Goal: Use online tool/utility: Utilize a website feature to perform a specific function

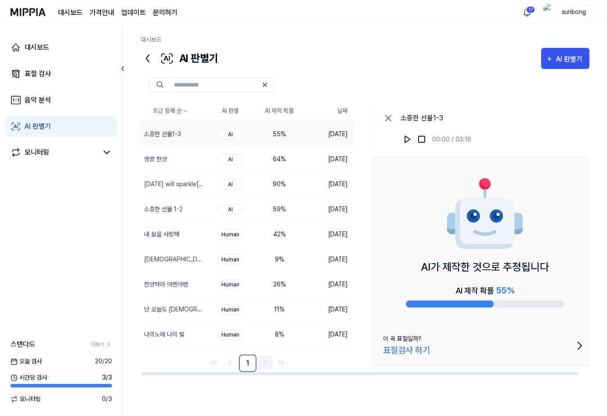
click at [268, 361] on icon "Go to next page" at bounding box center [265, 362] width 11 height 11
click at [47, 73] on div "표절 검사" at bounding box center [38, 74] width 26 height 11
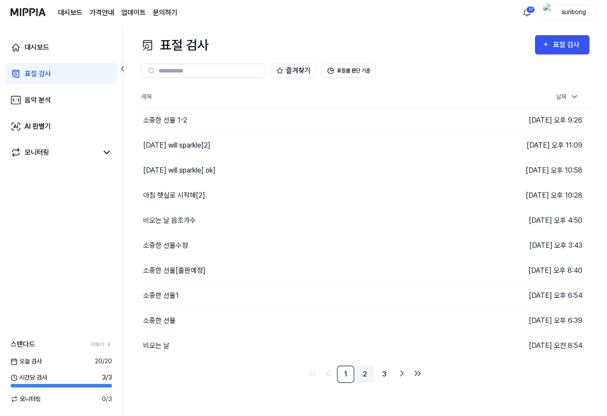
click at [366, 373] on link "2" at bounding box center [365, 375] width 18 height 18
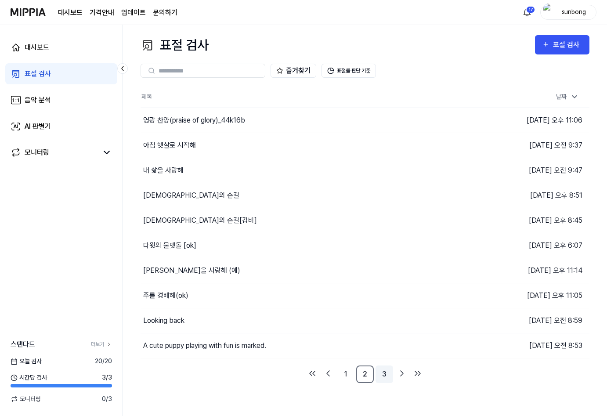
click at [388, 373] on link "3" at bounding box center [385, 375] width 18 height 18
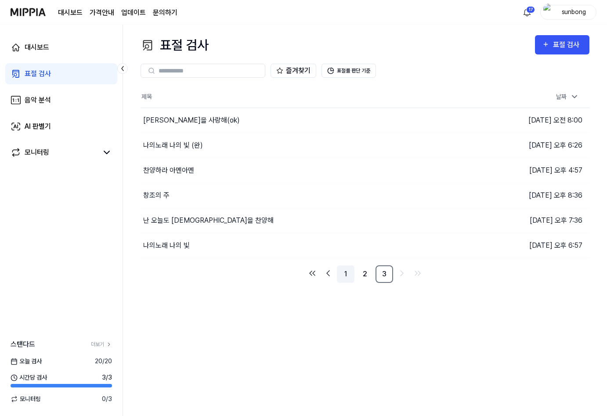
click at [348, 274] on link "1" at bounding box center [346, 274] width 18 height 18
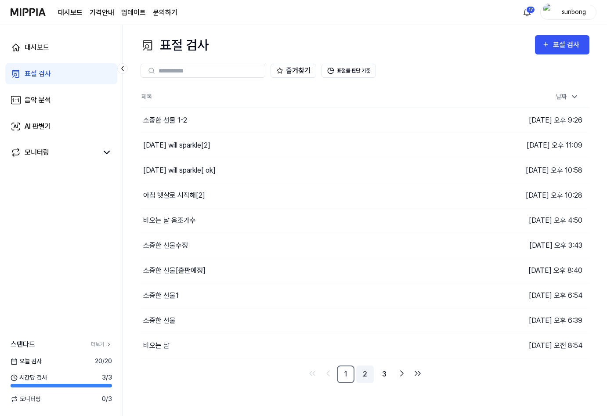
click at [365, 377] on link "2" at bounding box center [365, 375] width 18 height 18
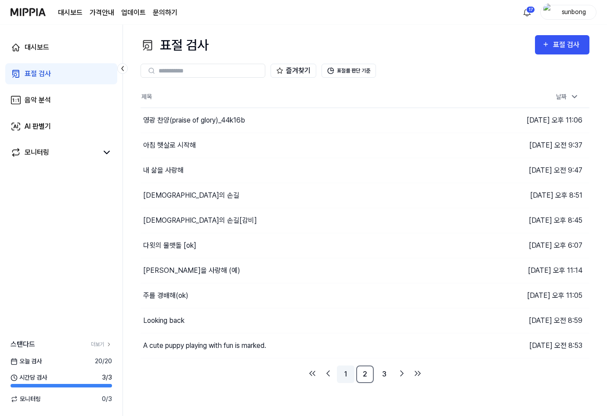
click at [344, 373] on link "1" at bounding box center [346, 375] width 18 height 18
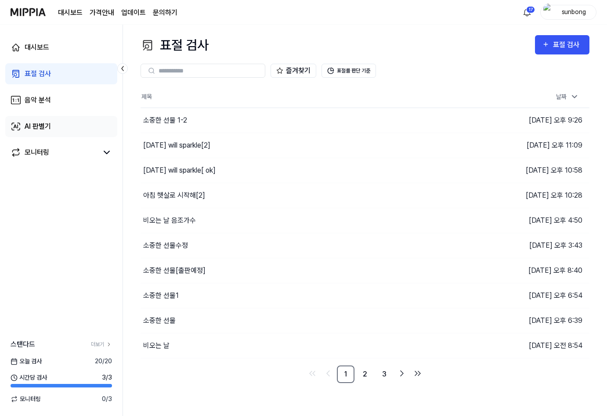
drag, startPoint x: 43, startPoint y: 127, endPoint x: 61, endPoint y: 124, distance: 17.8
click at [43, 126] on div "AI 판별기" at bounding box center [38, 126] width 26 height 11
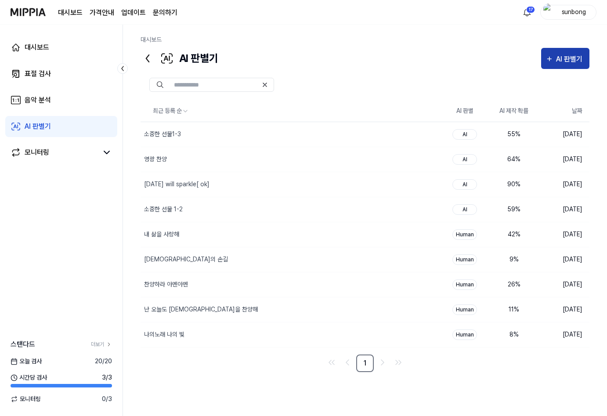
click at [564, 58] on div "AI 판별기" at bounding box center [570, 59] width 29 height 11
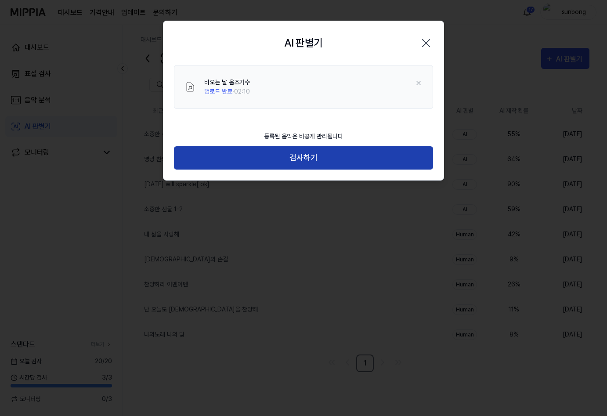
click at [308, 155] on button "검사하기" at bounding box center [303, 157] width 259 height 23
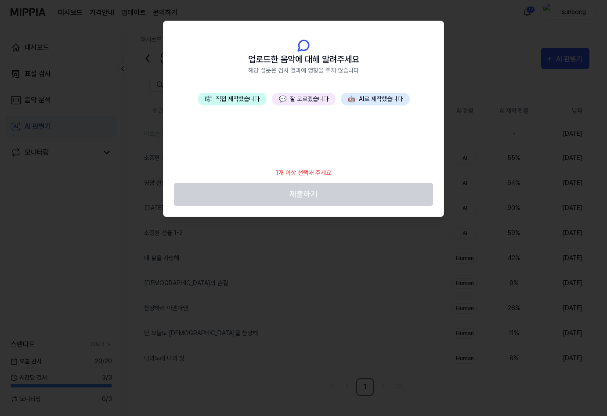
click at [246, 99] on button "🎼 직접 제작했습니다" at bounding box center [232, 99] width 69 height 13
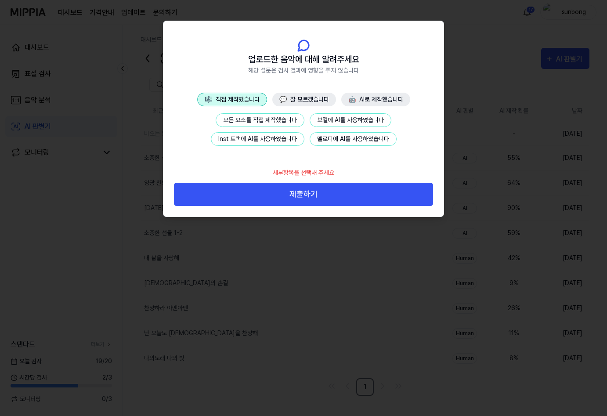
click at [277, 118] on button "모든 요소를 직접 제작했습니다" at bounding box center [260, 120] width 89 height 14
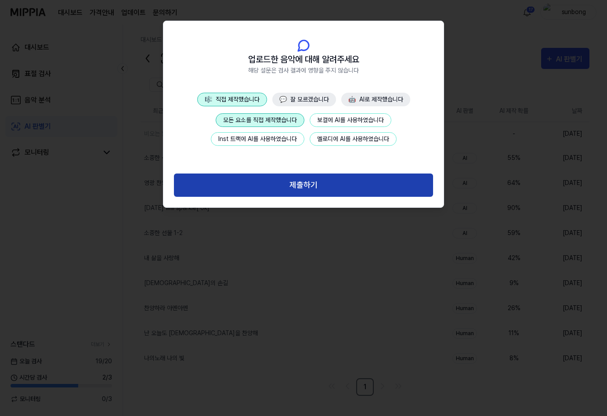
click at [312, 181] on button "제출하기" at bounding box center [303, 185] width 259 height 23
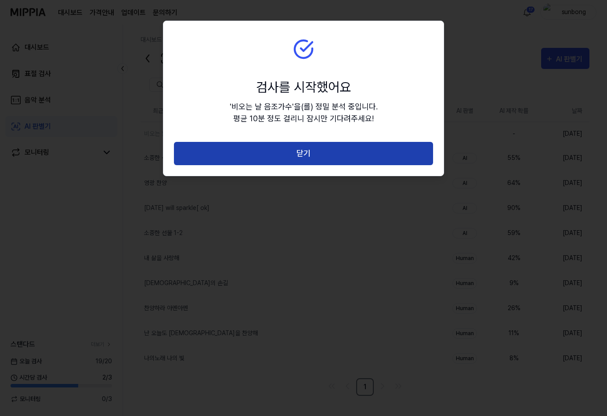
click at [306, 152] on button "닫기" at bounding box center [303, 153] width 259 height 23
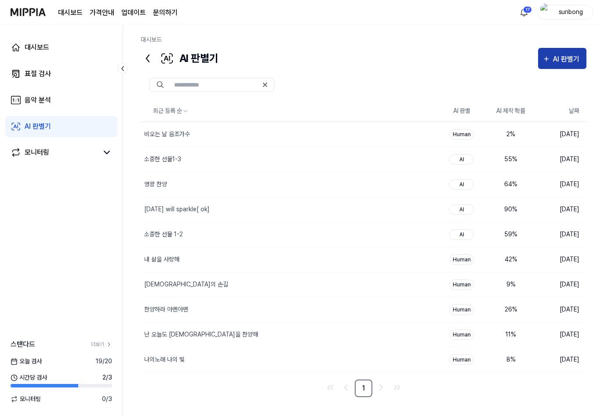
click at [566, 52] on button "AI 판별기" at bounding box center [562, 58] width 48 height 21
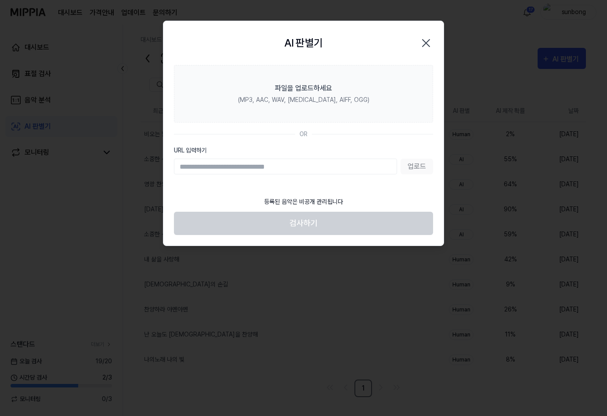
click at [428, 40] on icon "button" at bounding box center [426, 43] width 14 height 14
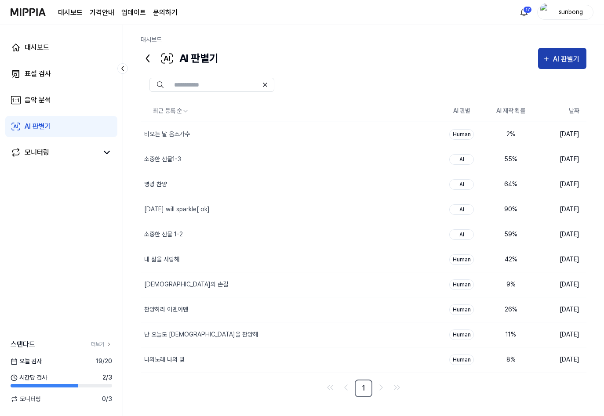
click at [559, 54] on div "AI 판별기" at bounding box center [567, 59] width 29 height 11
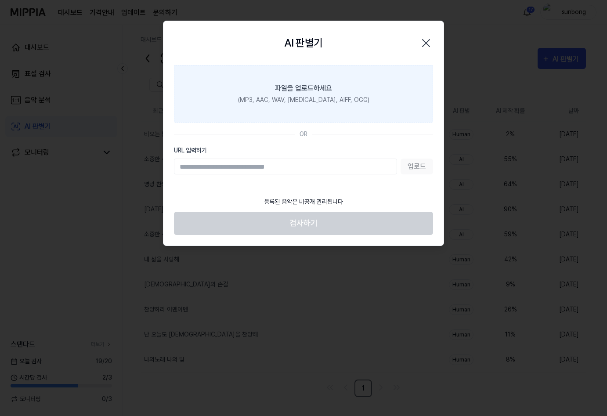
click at [308, 86] on div "파일을 업로드하세요" at bounding box center [303, 88] width 57 height 11
click at [0, 0] on input "파일을 업로드하세요 (MP3, AAC, WAV, FLAC, AIFF, OGG)" at bounding box center [0, 0] width 0 height 0
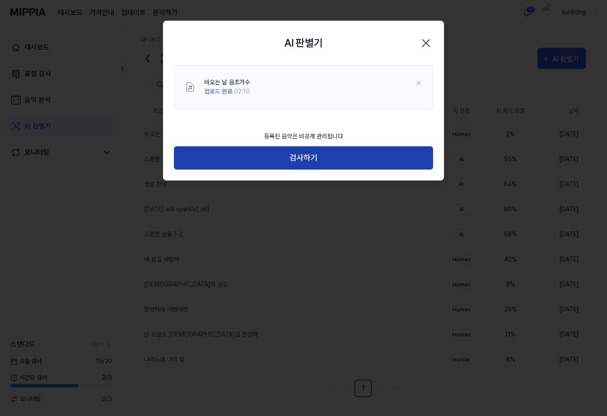
click at [310, 155] on button "검사하기" at bounding box center [303, 157] width 259 height 23
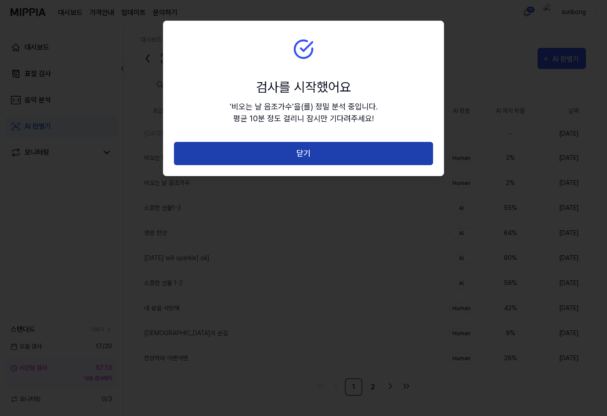
click at [303, 157] on button "닫기" at bounding box center [303, 153] width 259 height 23
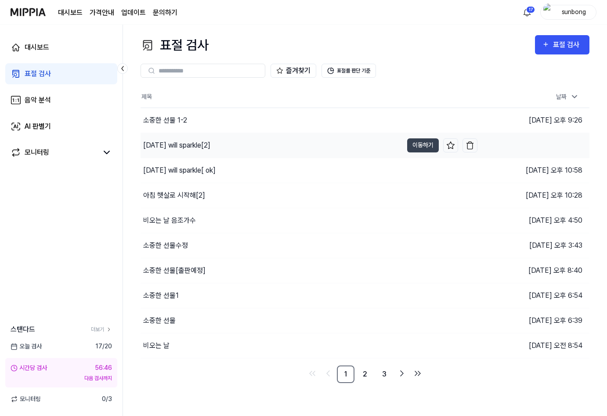
click at [210, 145] on div "Tomorrow will sparkle[2]" at bounding box center [176, 145] width 67 height 11
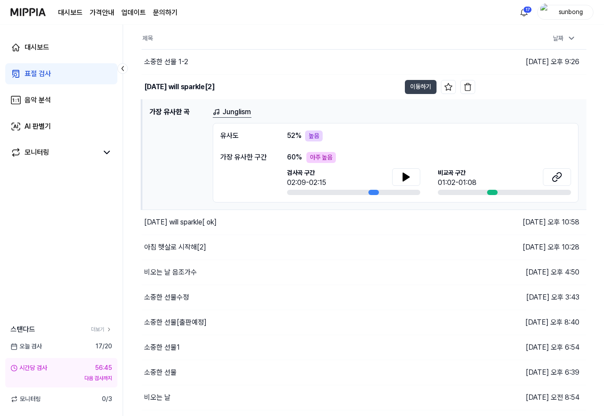
scroll to position [77, 0]
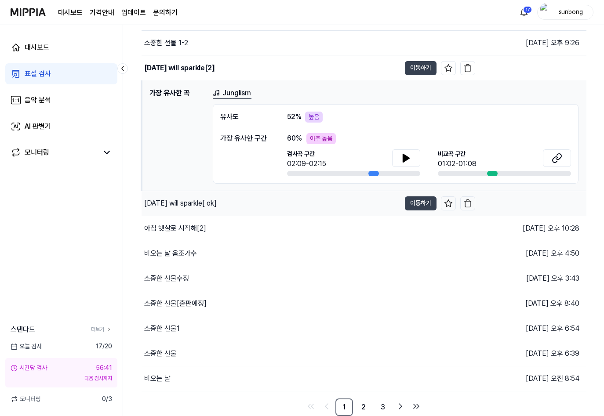
click at [206, 205] on div "[DATE] will sparkle[ ok]" at bounding box center [180, 203] width 72 height 11
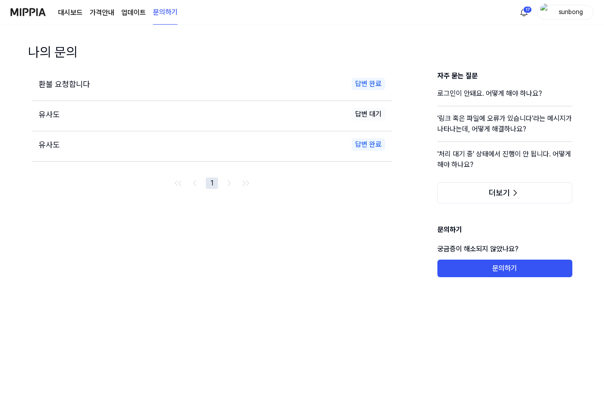
click at [74, 10] on link "대시보드" at bounding box center [70, 12] width 25 height 11
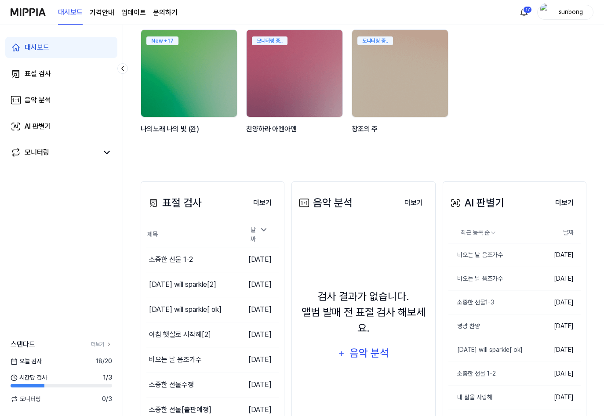
scroll to position [132, 0]
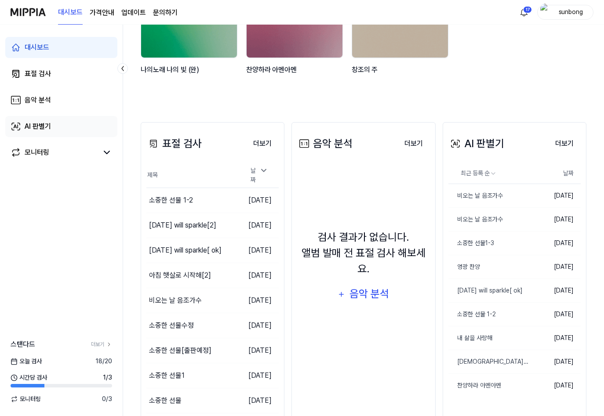
click at [40, 125] on div "AI 판별기" at bounding box center [38, 126] width 26 height 11
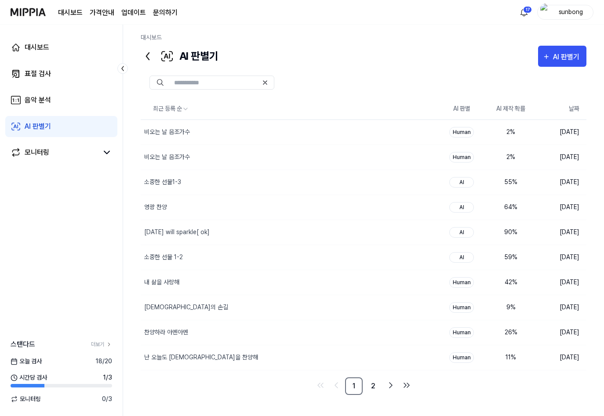
click at [362, 40] on div "대시보드" at bounding box center [364, 39] width 446 height 13
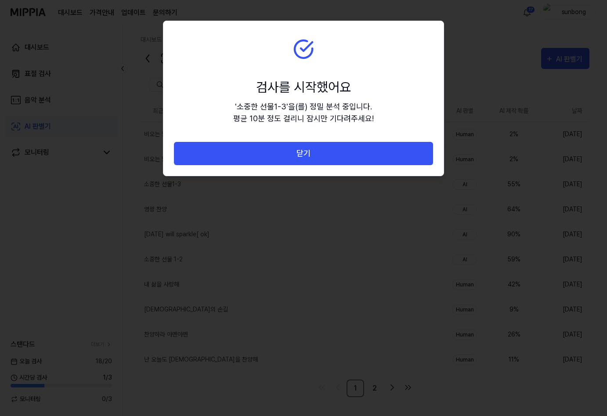
drag, startPoint x: 308, startPoint y: 155, endPoint x: 304, endPoint y: 154, distance: 4.5
click at [308, 156] on button "닫기" at bounding box center [303, 153] width 259 height 23
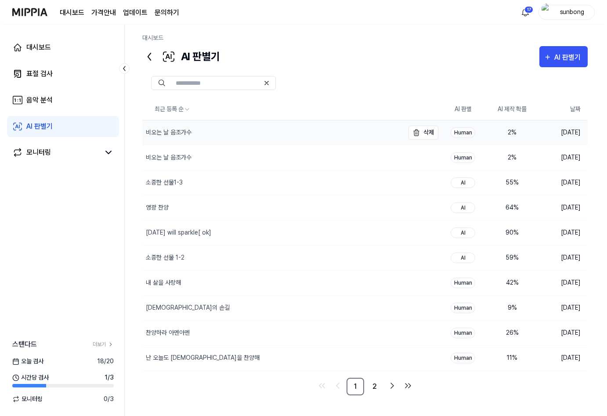
scroll to position [2, 0]
click at [553, 55] on div "AI 판별기" at bounding box center [567, 56] width 29 height 11
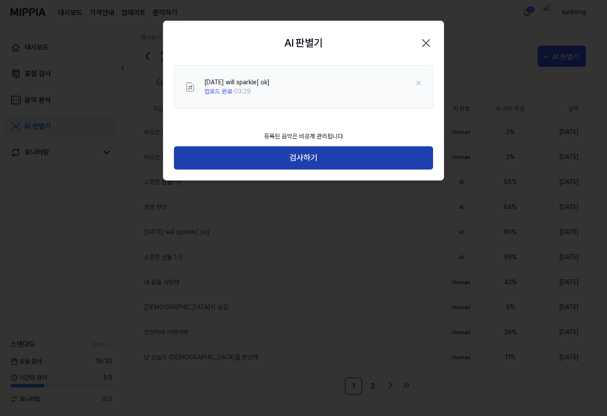
click at [307, 152] on button "검사하기" at bounding box center [303, 157] width 259 height 23
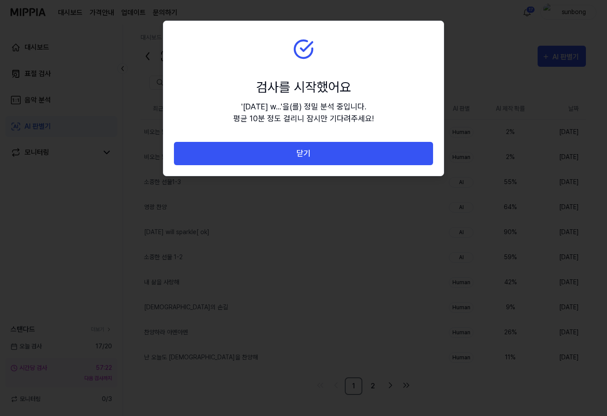
scroll to position [1, 0]
